Goal: Task Accomplishment & Management: Manage account settings

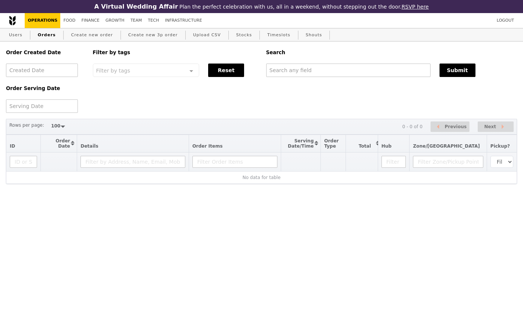
select select "100"
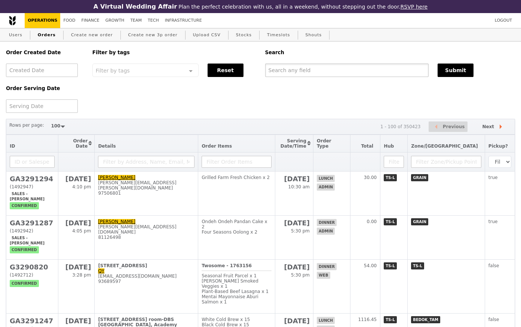
click at [296, 72] on input "text" at bounding box center [347, 70] width 164 height 13
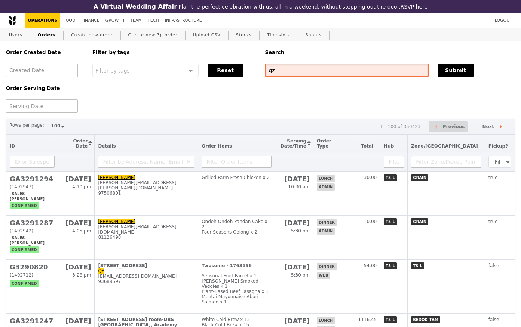
type input "g"
type input "[PERSON_NAME]"
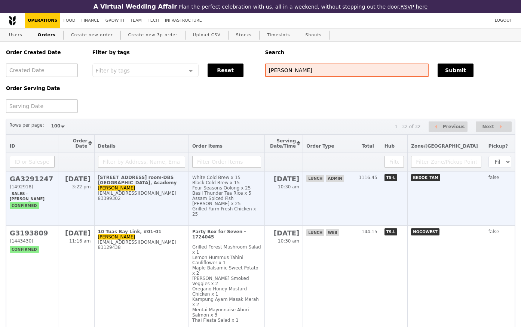
click at [179, 193] on td "[STREET_ADDRESS] room-DBS [GEOGRAPHIC_DATA], Academy [PERSON_NAME] [EMAIL_ADDRE…" at bounding box center [141, 199] width 94 height 54
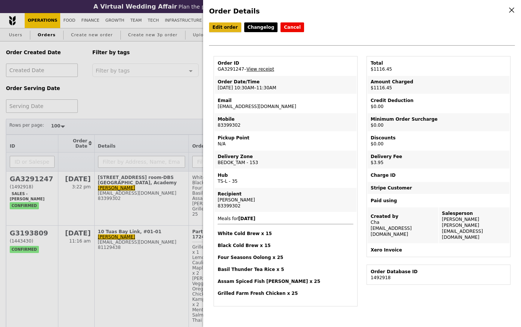
click at [219, 26] on link "Edit order" at bounding box center [225, 27] width 32 height 10
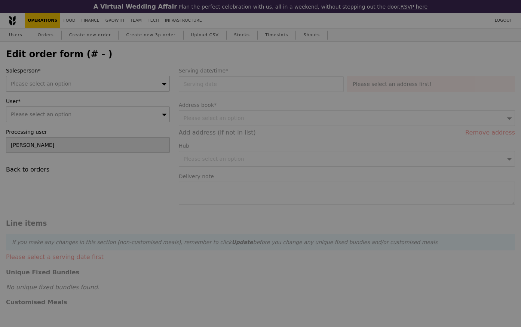
type input "Cha"
type input "[DATE]"
type input "1112.50"
type input "3.62"
type input "3.95"
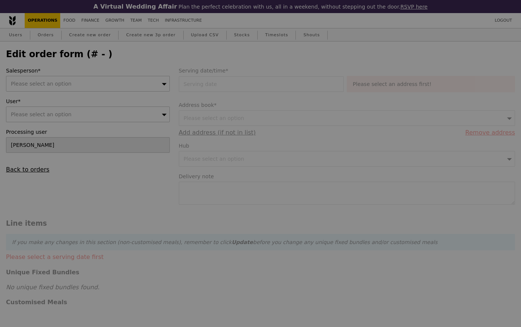
type input "1116.45"
type input "Loading..."
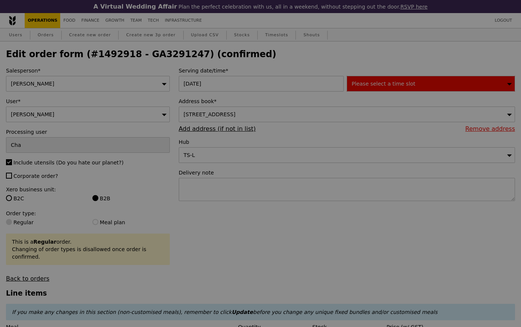
type input "482"
type input "484"
type input "473"
type input "483"
type input "455"
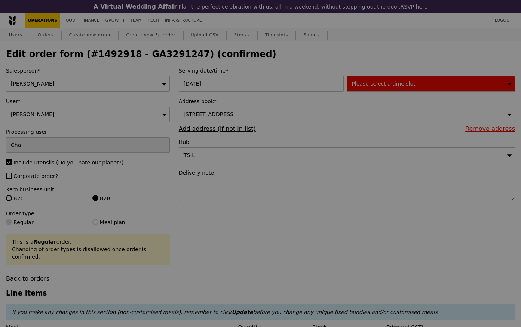
type input "435"
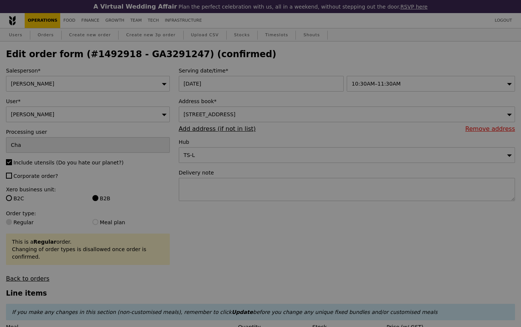
type input "Update"
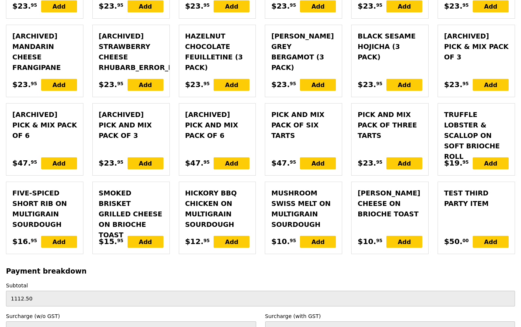
scroll to position [2177, 0]
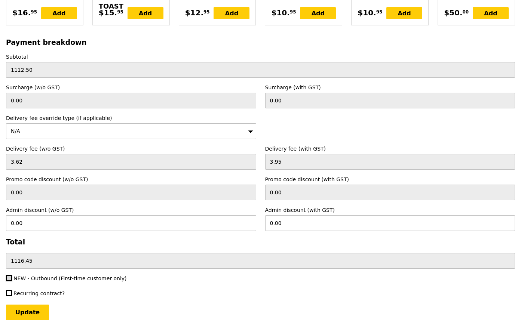
click at [9, 275] on input "NEW - Outbound (First-time customer only)" at bounding box center [9, 278] width 6 height 6
checkbox input "true"
click at [32, 305] on input "Update" at bounding box center [27, 313] width 43 height 16
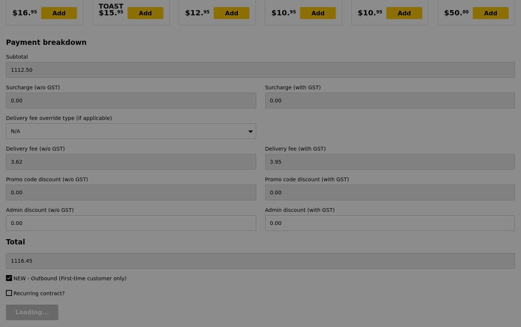
type input "Update"
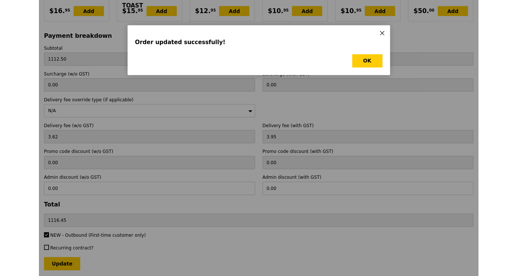
scroll to position [0, 0]
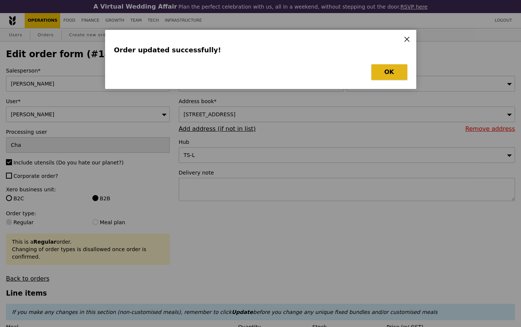
click at [388, 72] on button "OK" at bounding box center [390, 72] width 36 height 16
